Goal: Task Accomplishment & Management: Manage account settings

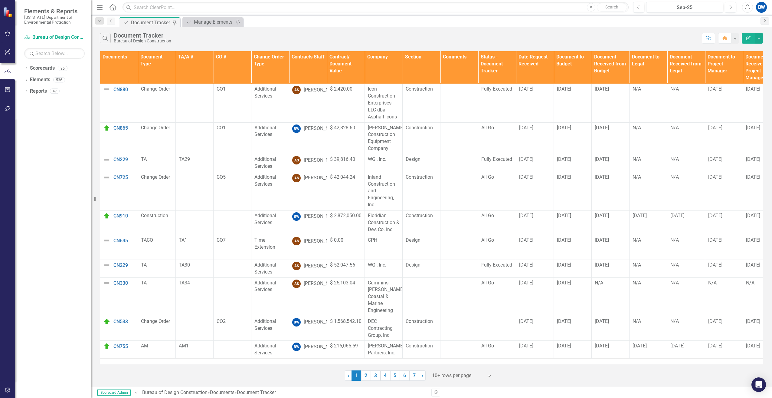
click at [304, 70] on th "Contracts Staff" at bounding box center [308, 67] width 38 height 33
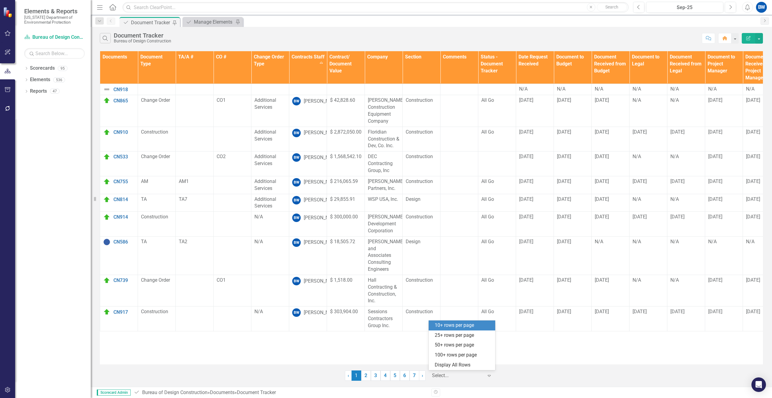
click at [452, 373] on div at bounding box center [457, 375] width 51 height 8
click at [446, 353] on div "100+ rows per page" at bounding box center [463, 354] width 57 height 7
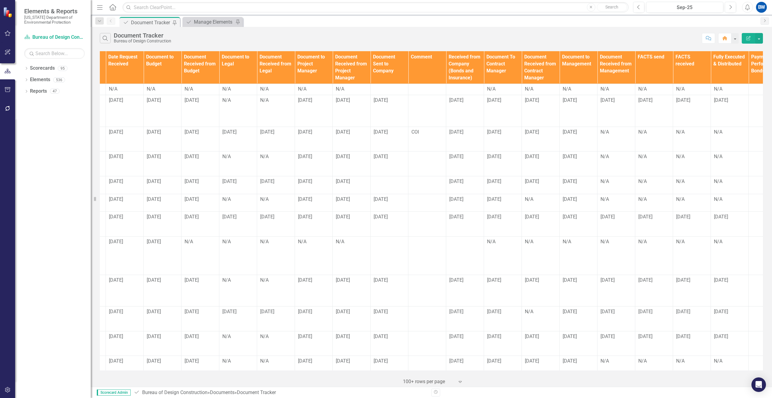
scroll to position [0, 439]
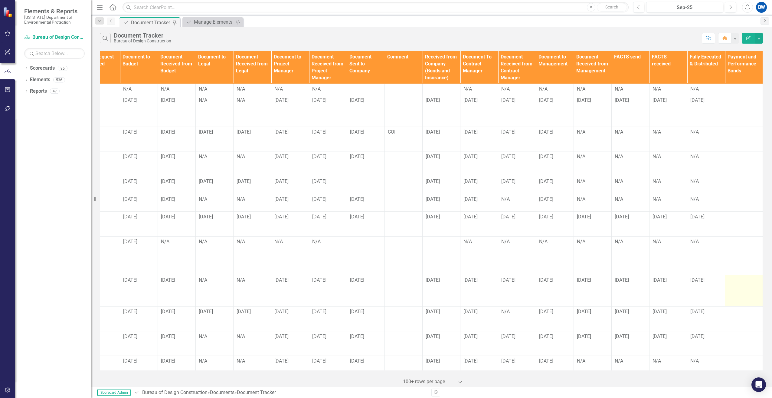
click at [733, 277] on div at bounding box center [743, 280] width 31 height 7
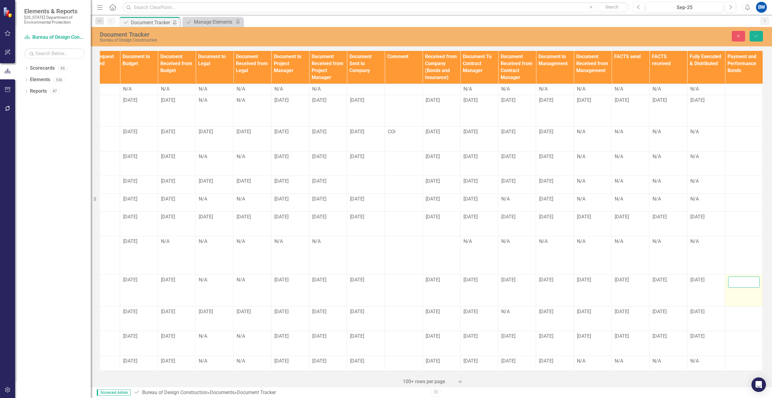
drag, startPoint x: 731, startPoint y: 281, endPoint x: 735, endPoint y: 276, distance: 6.5
click at [735, 276] on input "text" at bounding box center [743, 281] width 31 height 11
type input "[DATE]"
click at [756, 36] on icon "Save" at bounding box center [756, 36] width 5 height 4
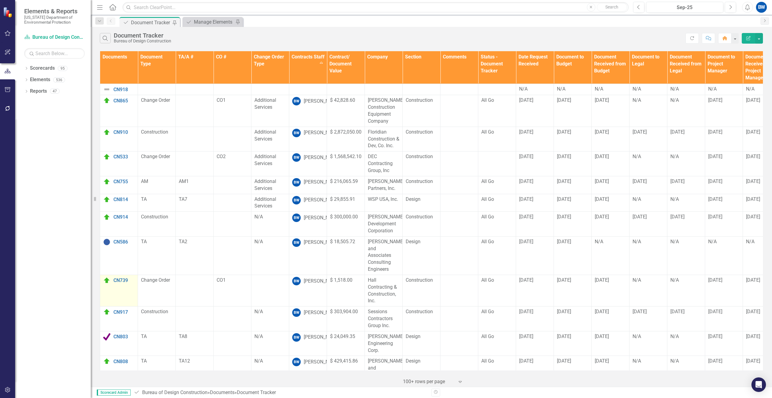
scroll to position [0, 0]
click at [106, 277] on img at bounding box center [106, 280] width 7 height 7
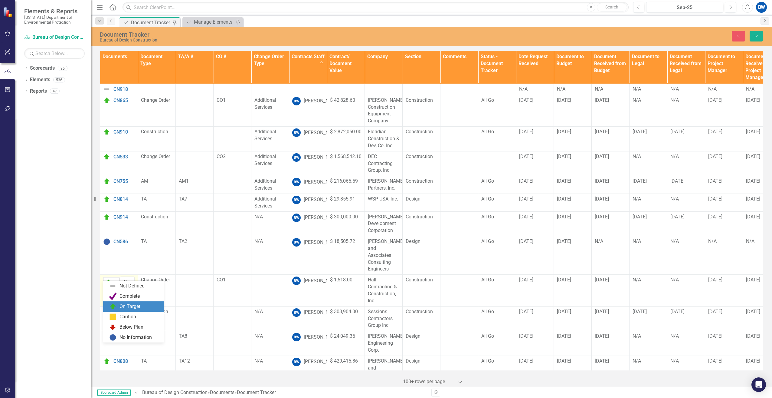
click at [114, 280] on icon "Expand" at bounding box center [116, 282] width 6 height 5
click at [115, 293] on img at bounding box center [112, 295] width 7 height 7
click at [756, 35] on icon "Save" at bounding box center [756, 36] width 5 height 4
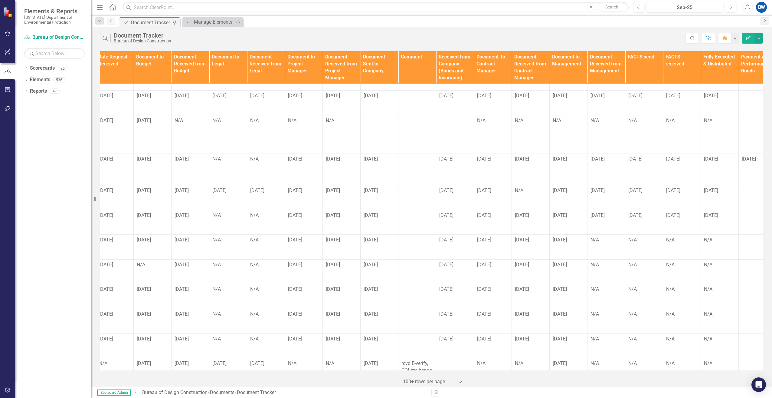
scroll to position [121, 439]
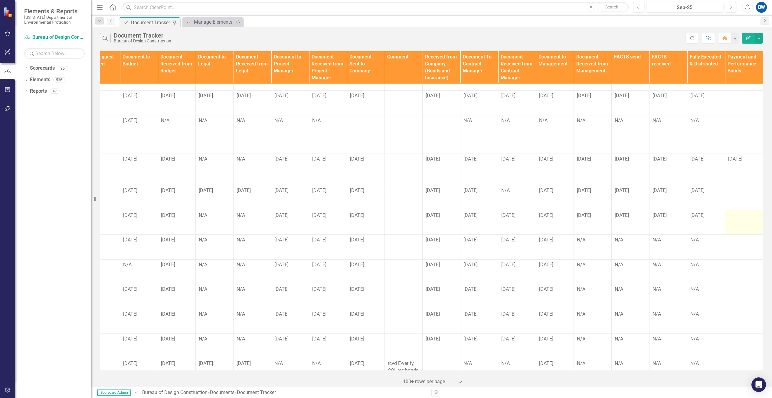
click at [737, 212] on div at bounding box center [743, 215] width 31 height 7
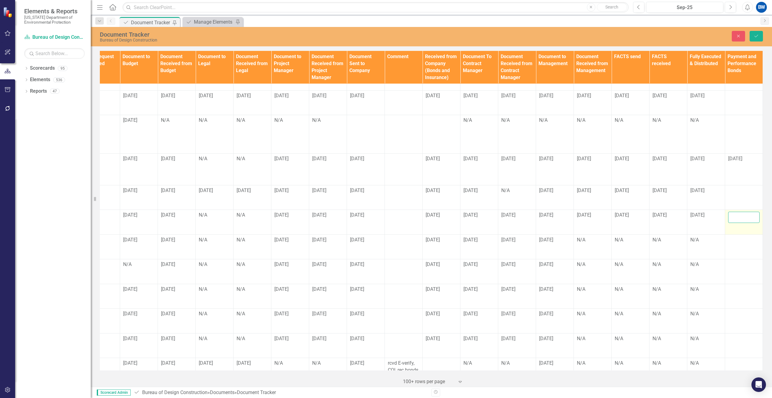
click at [737, 212] on input "text" at bounding box center [743, 217] width 31 height 11
type input "n/a"
click at [758, 36] on icon "Save" at bounding box center [756, 36] width 5 height 4
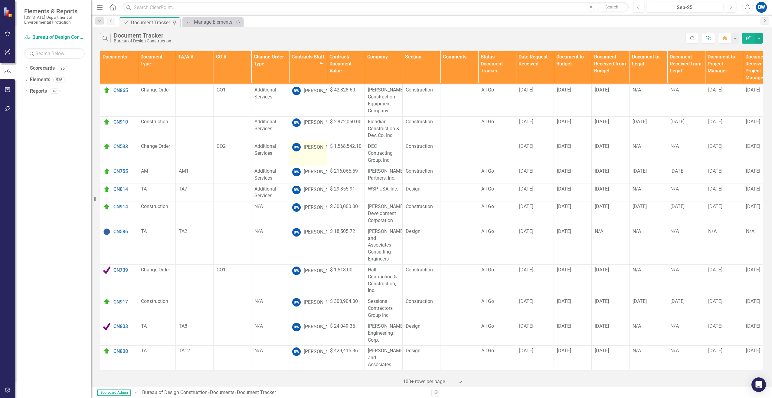
scroll to position [0, 0]
